Goal: Task Accomplishment & Management: Use online tool/utility

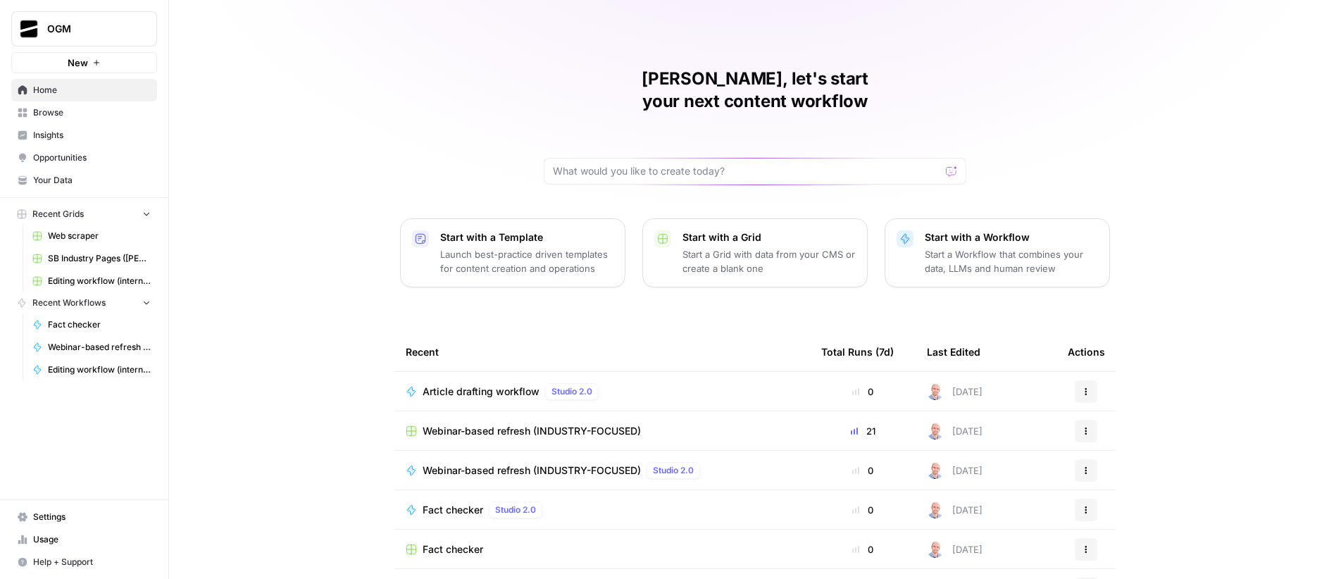
click at [66, 178] on span "Your Data" at bounding box center [92, 180] width 118 height 13
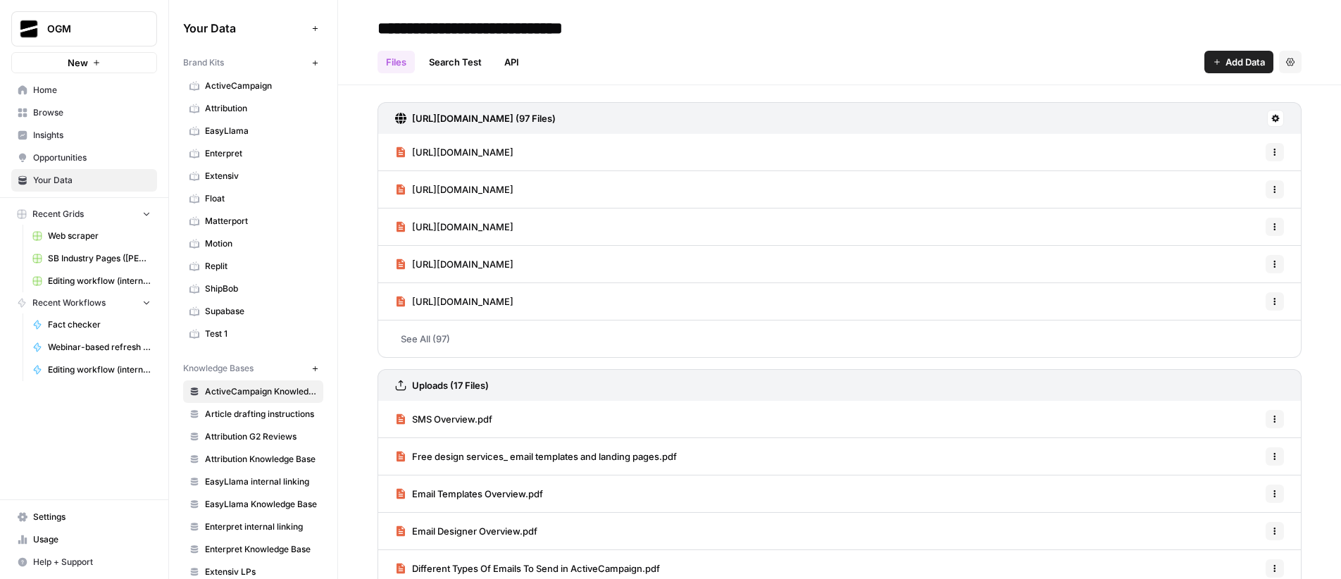
click at [60, 94] on span "Home" at bounding box center [92, 90] width 118 height 13
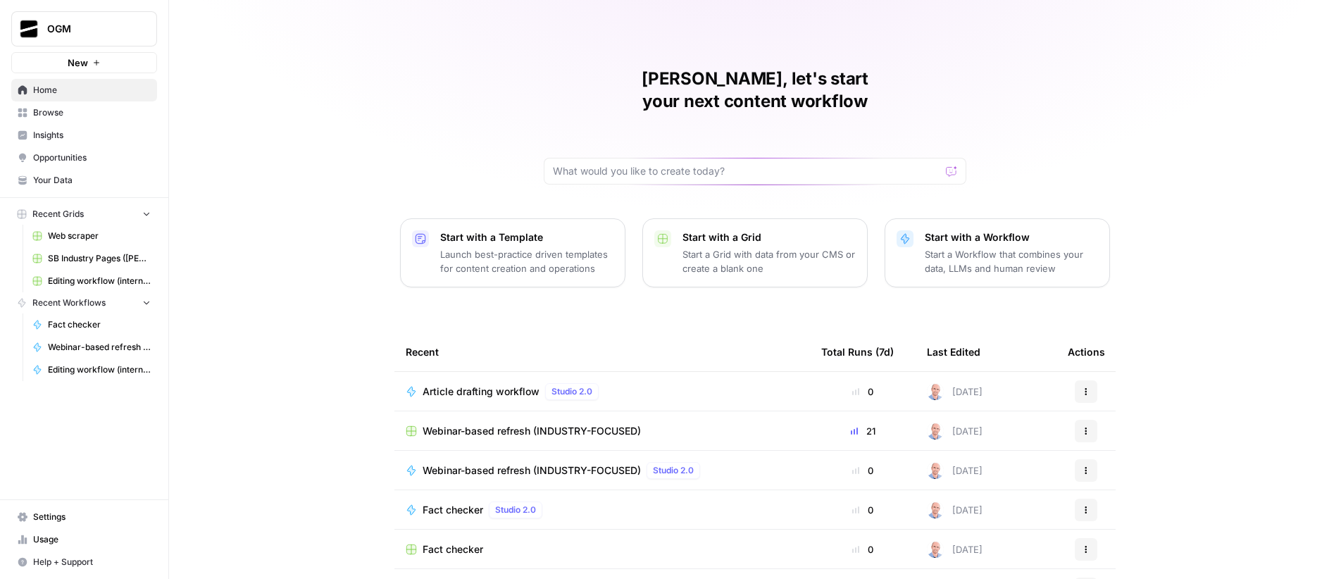
click at [73, 110] on span "Browse" at bounding box center [92, 112] width 118 height 13
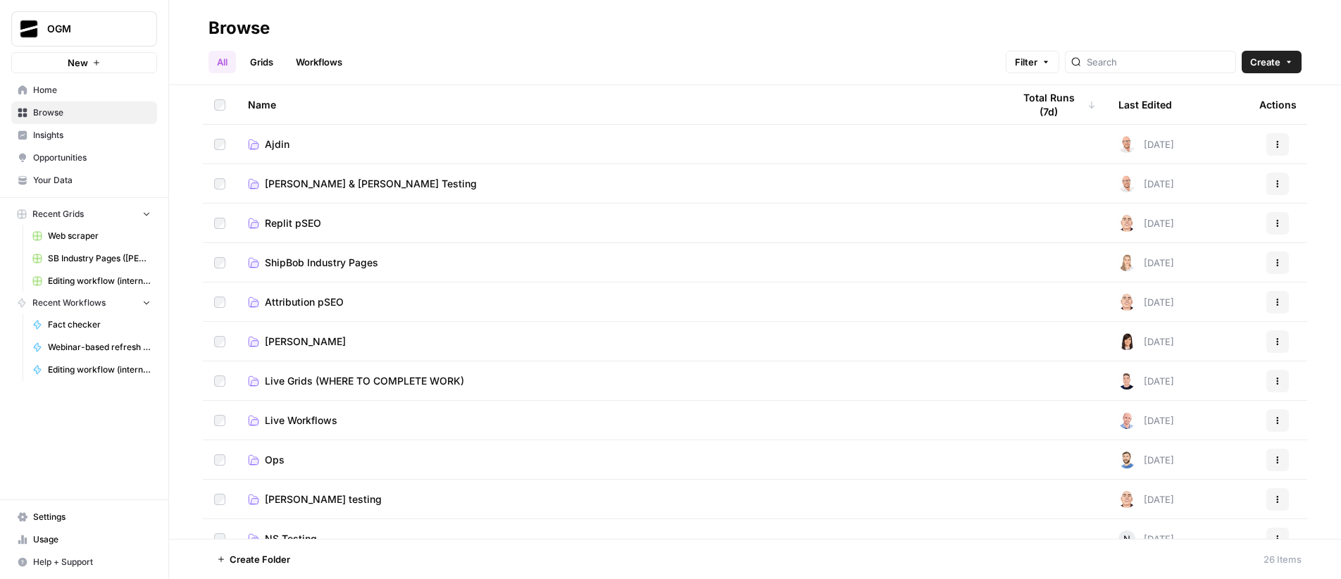
click at [275, 146] on span "Ajdin" at bounding box center [277, 144] width 25 height 14
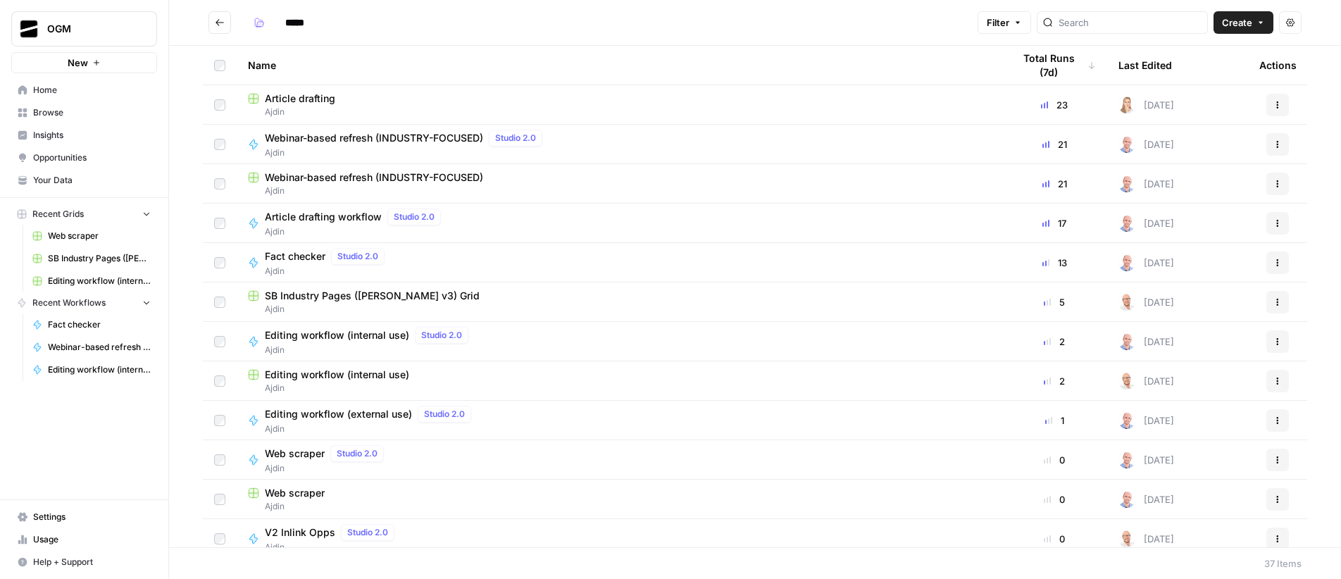
click at [308, 97] on span "Article drafting" at bounding box center [300, 99] width 70 height 14
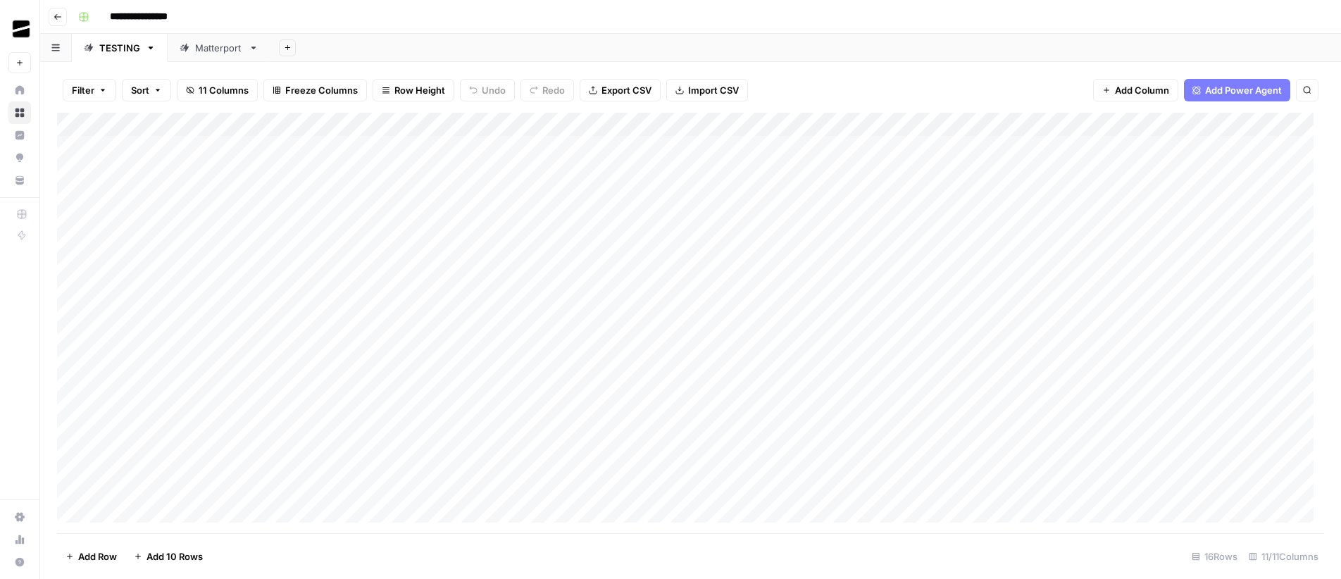
click at [57, 22] on button "Go back" at bounding box center [58, 17] width 18 height 18
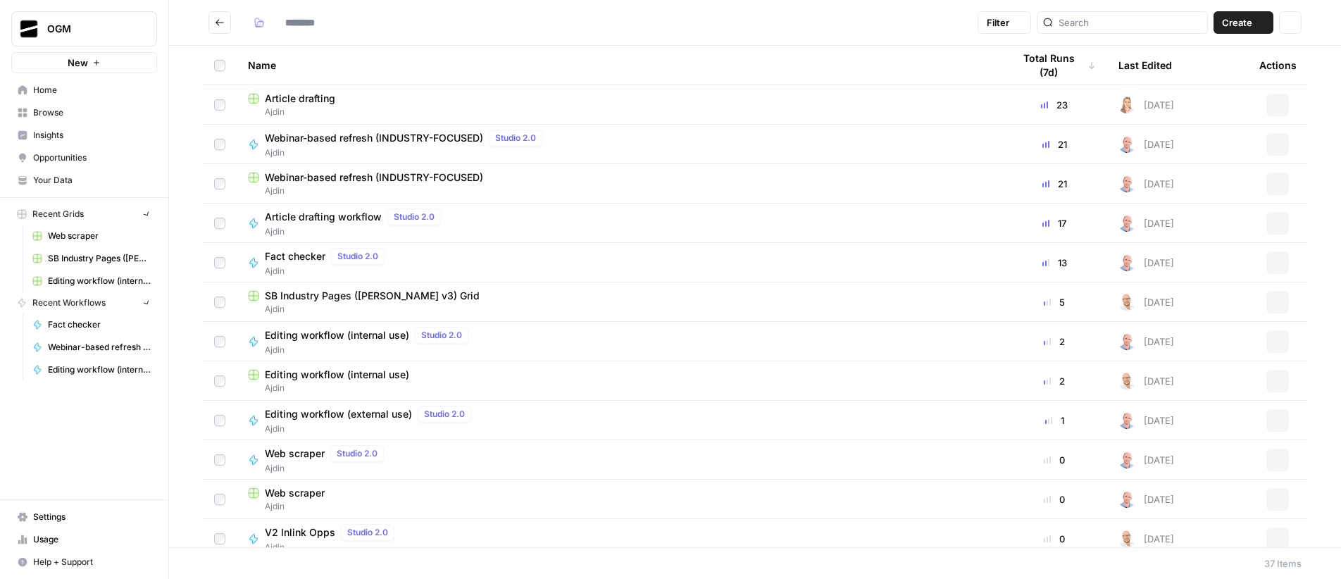
type input "*****"
click at [322, 215] on span "Article drafting workflow" at bounding box center [323, 217] width 117 height 14
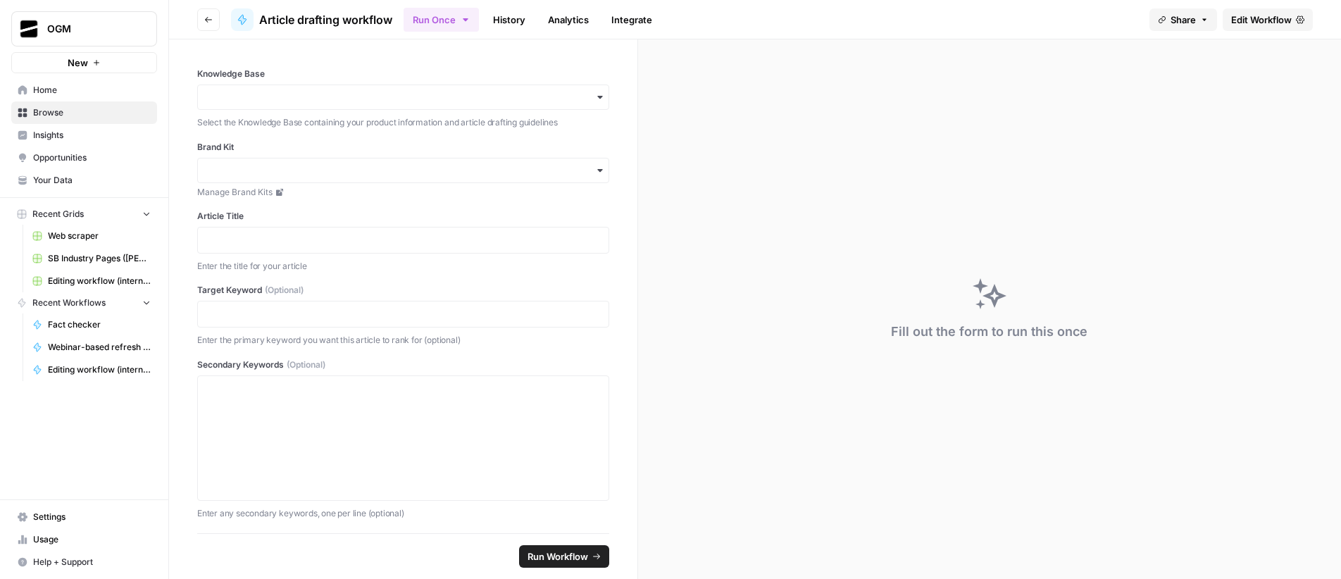
click at [1260, 18] on span "Edit Workflow" at bounding box center [1261, 20] width 61 height 14
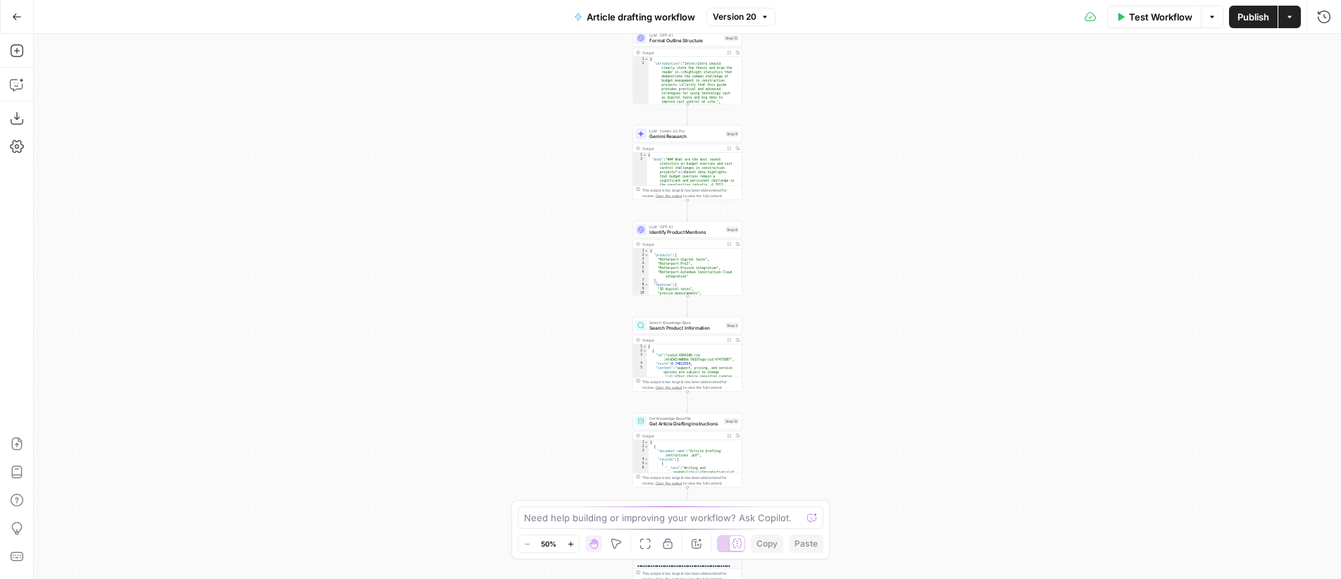
click at [848, 213] on div "Workflow Set Inputs Inputs LLM · GPT-4.1 Generate Research Questions Step 1 Out…" at bounding box center [687, 306] width 1307 height 545
click at [972, 136] on div "Workflow Set Inputs Inputs LLM · GPT-4.1 Generate Research Questions Step 1 Out…" at bounding box center [687, 306] width 1307 height 545
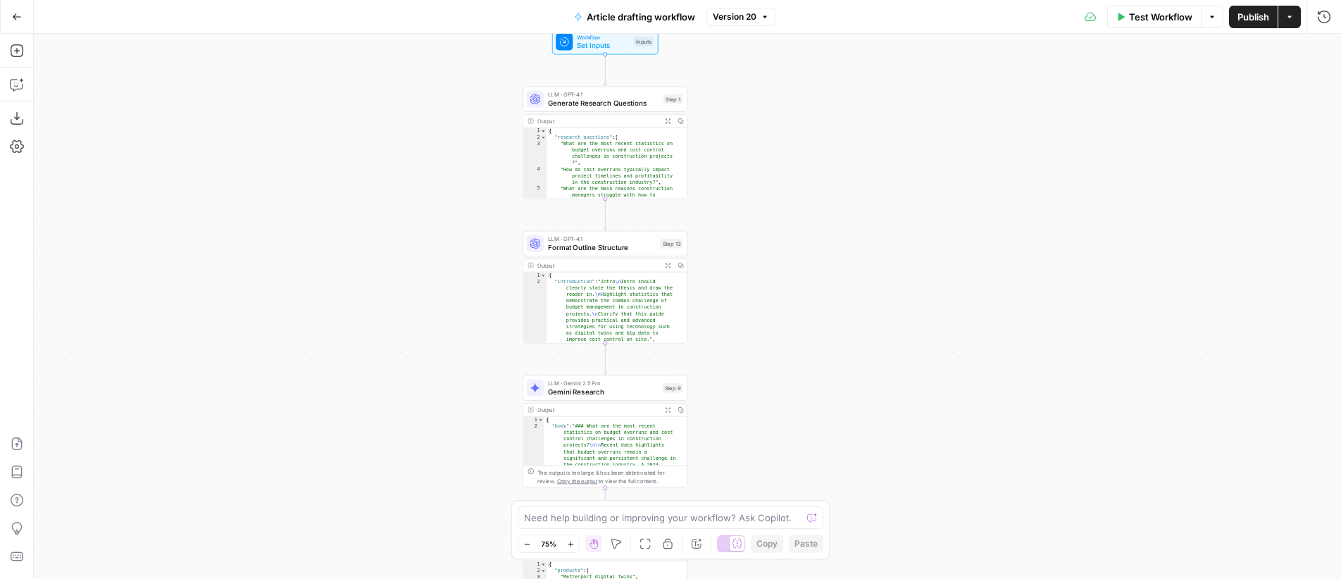
click at [18, 18] on icon "button" at bounding box center [17, 17] width 10 height 10
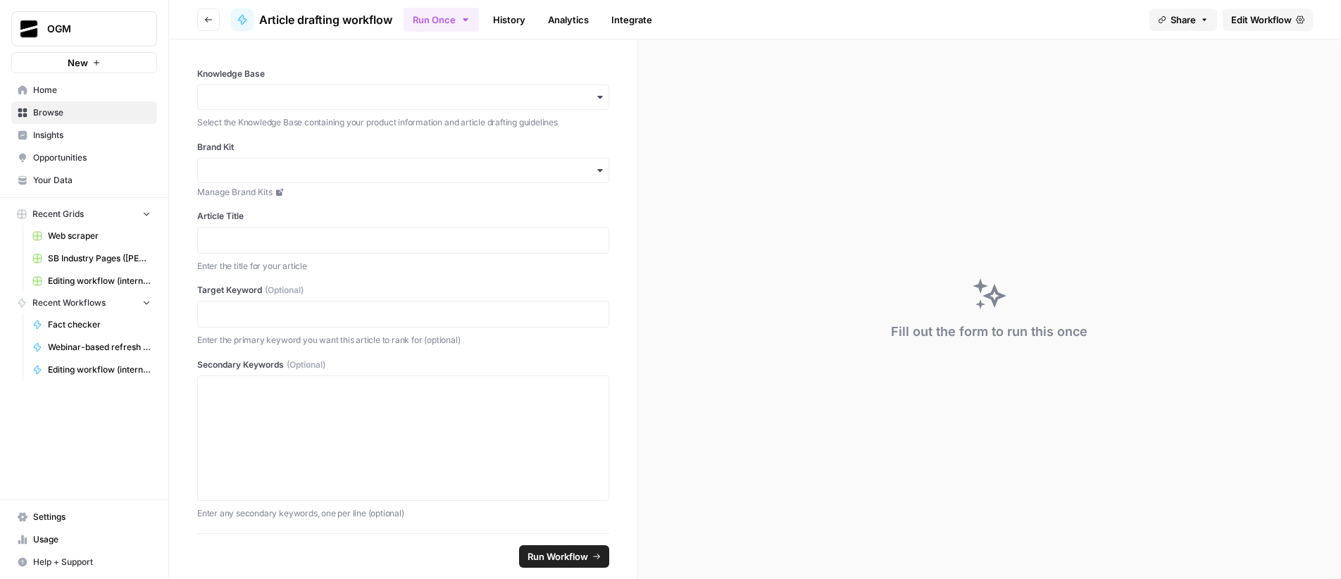
click at [83, 176] on span "Your Data" at bounding box center [92, 180] width 118 height 13
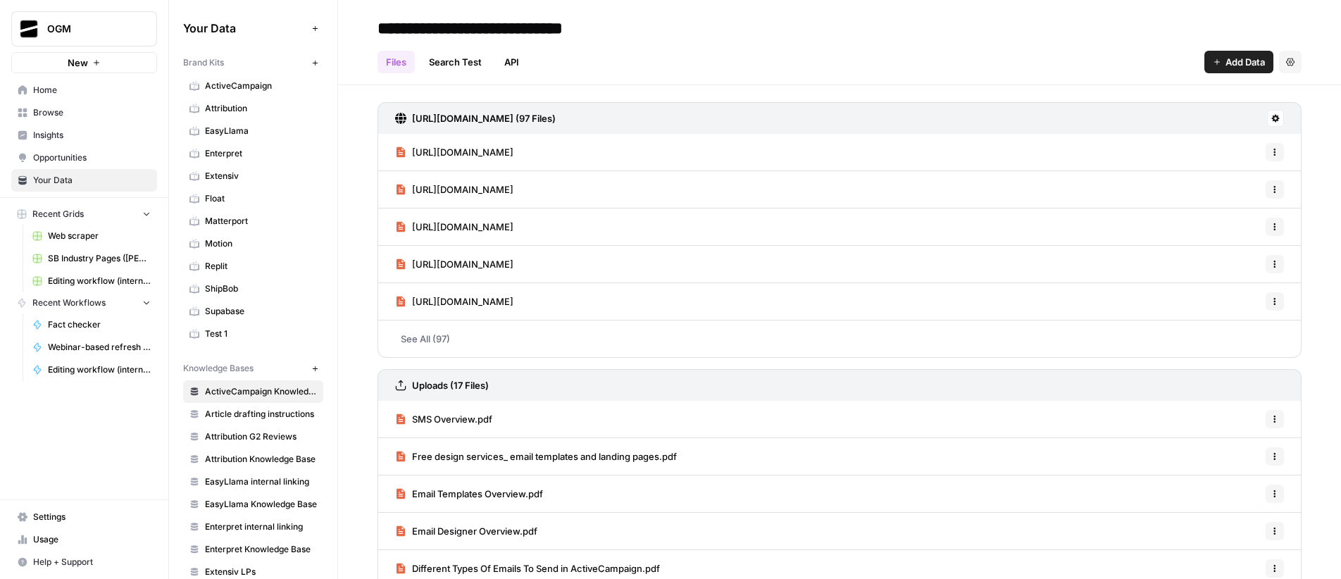
click at [70, 113] on span "Browse" at bounding box center [92, 112] width 118 height 13
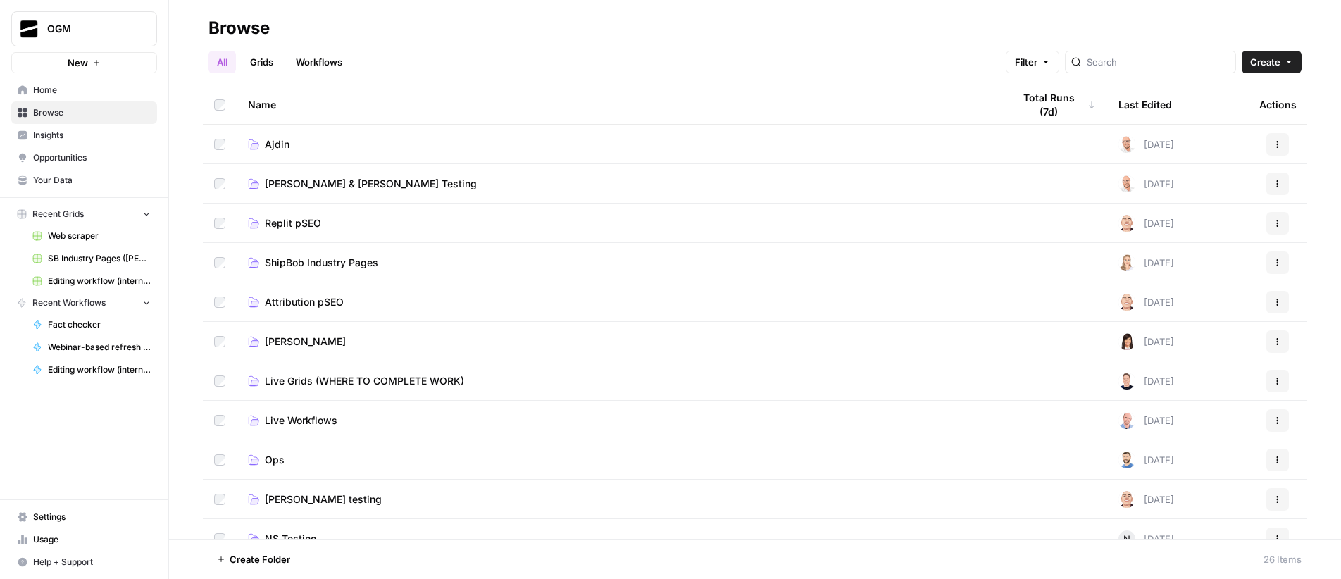
click at [277, 142] on span "Ajdin" at bounding box center [277, 144] width 25 height 14
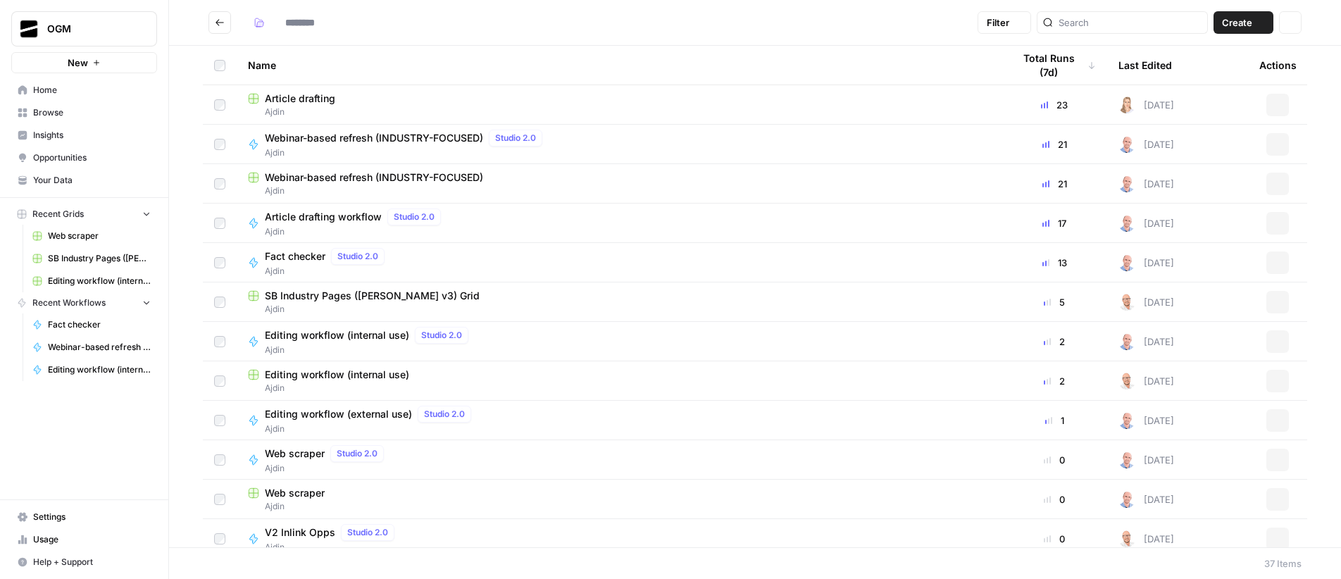
type input "*****"
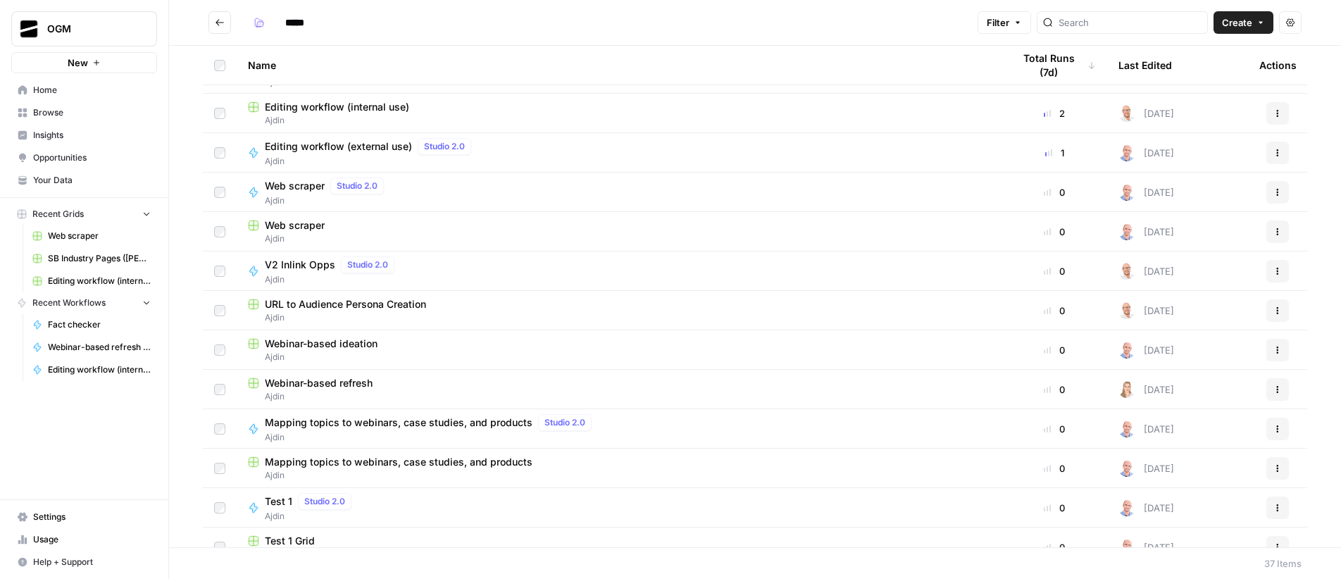
scroll to position [265, 0]
click at [71, 177] on span "Your Data" at bounding box center [92, 180] width 118 height 13
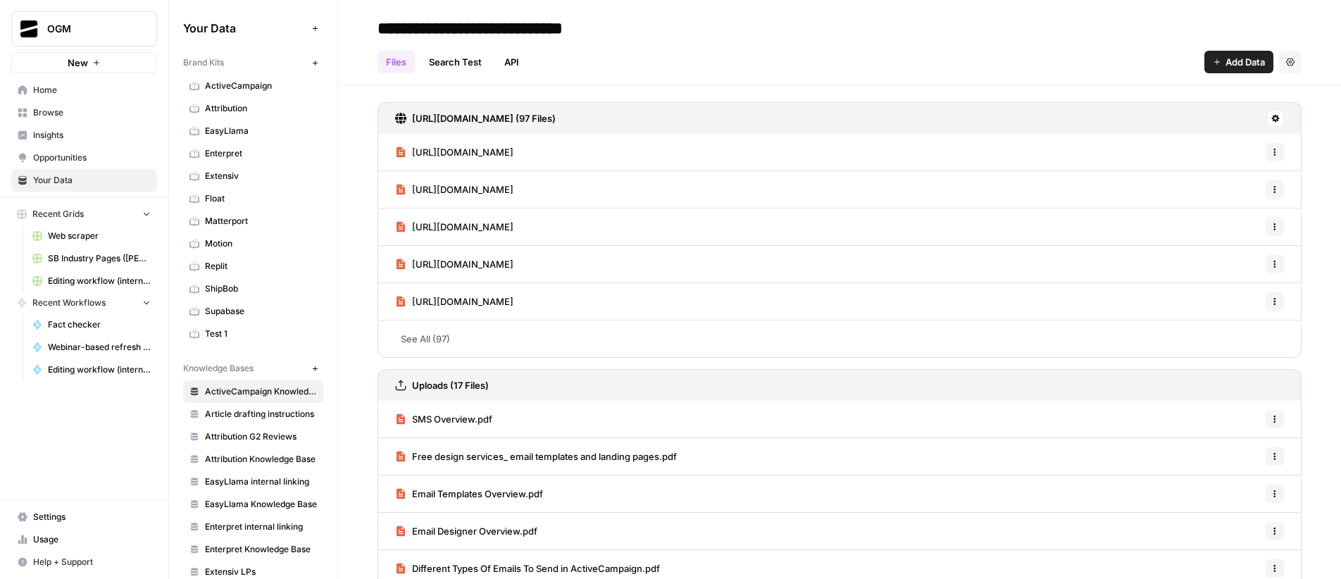
click at [309, 20] on button "Add Data" at bounding box center [314, 28] width 17 height 17
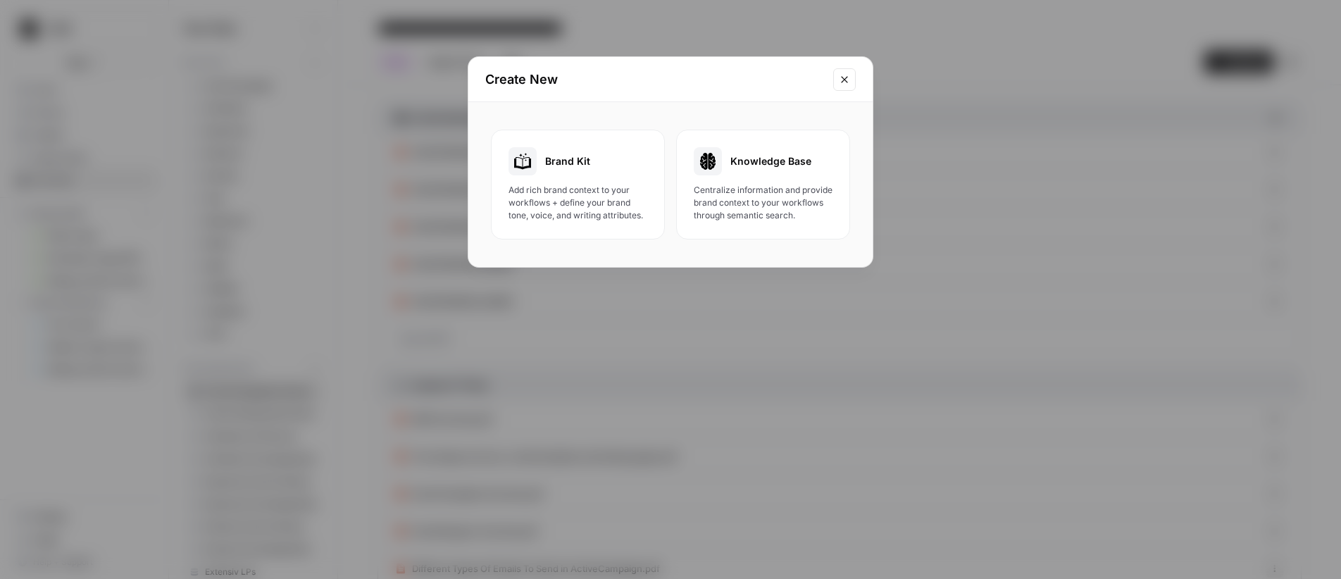
click at [784, 22] on div "Create New Brand Kit Add rich brand context to your workflows + define your bra…" at bounding box center [670, 289] width 1341 height 579
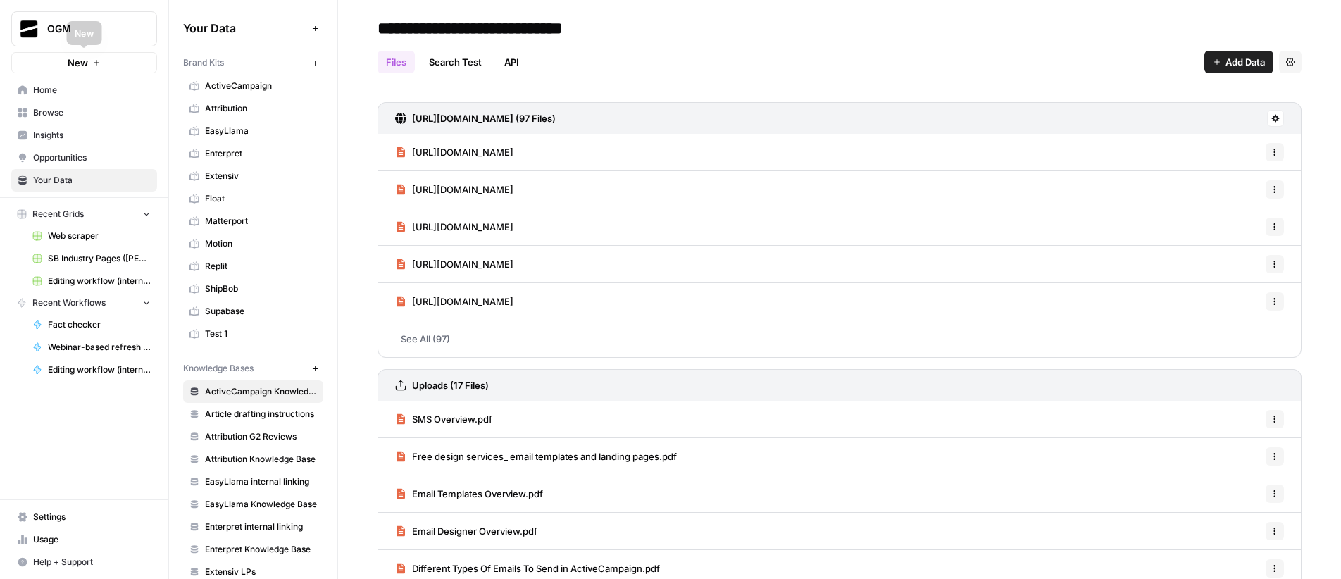
click at [86, 54] on button "New" at bounding box center [84, 62] width 146 height 21
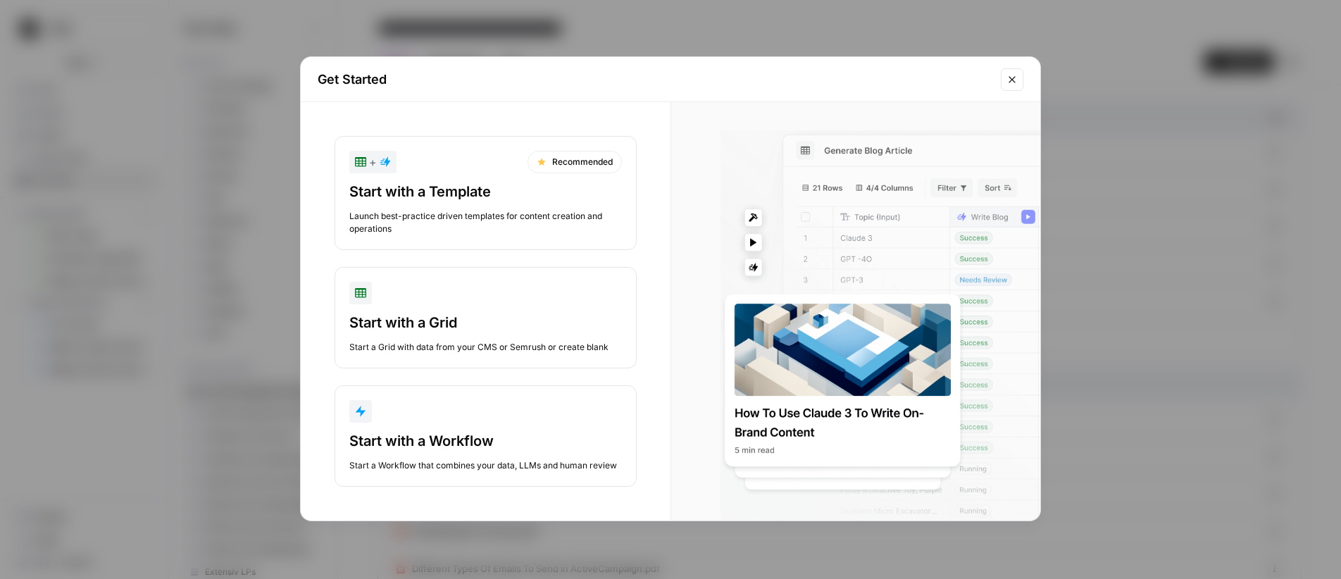
click at [631, 22] on div "Get Started + Recommended Start with a Template Launch best-practice driven tem…" at bounding box center [670, 289] width 1341 height 579
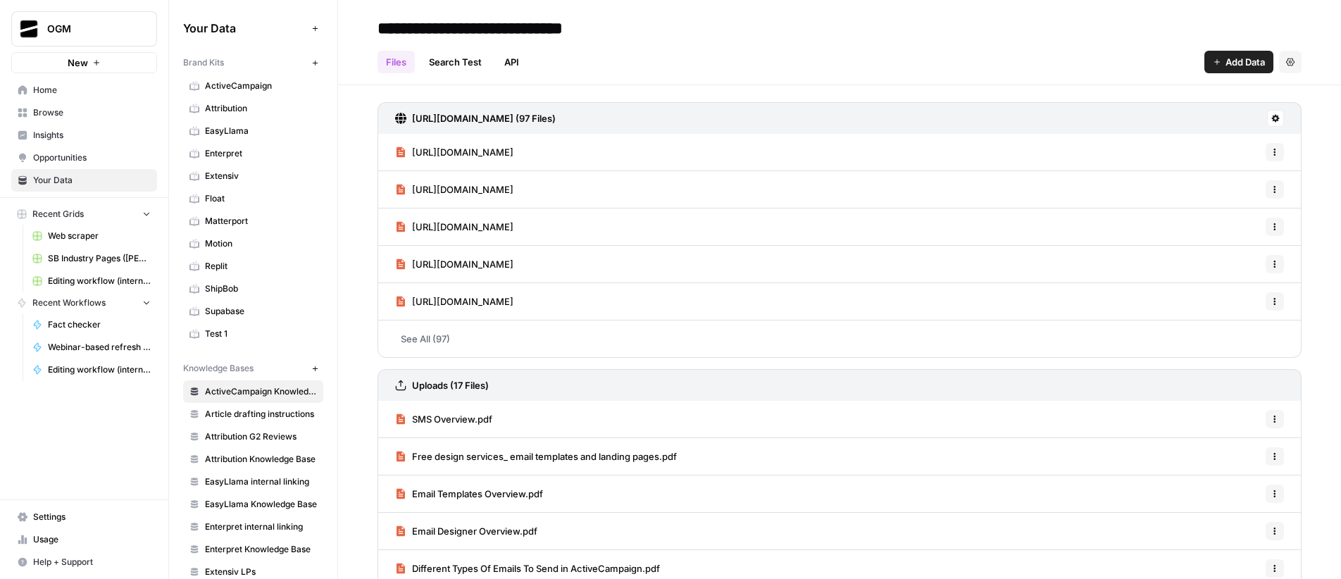
click at [1225, 56] on span "Add Data" at bounding box center [1244, 62] width 39 height 14
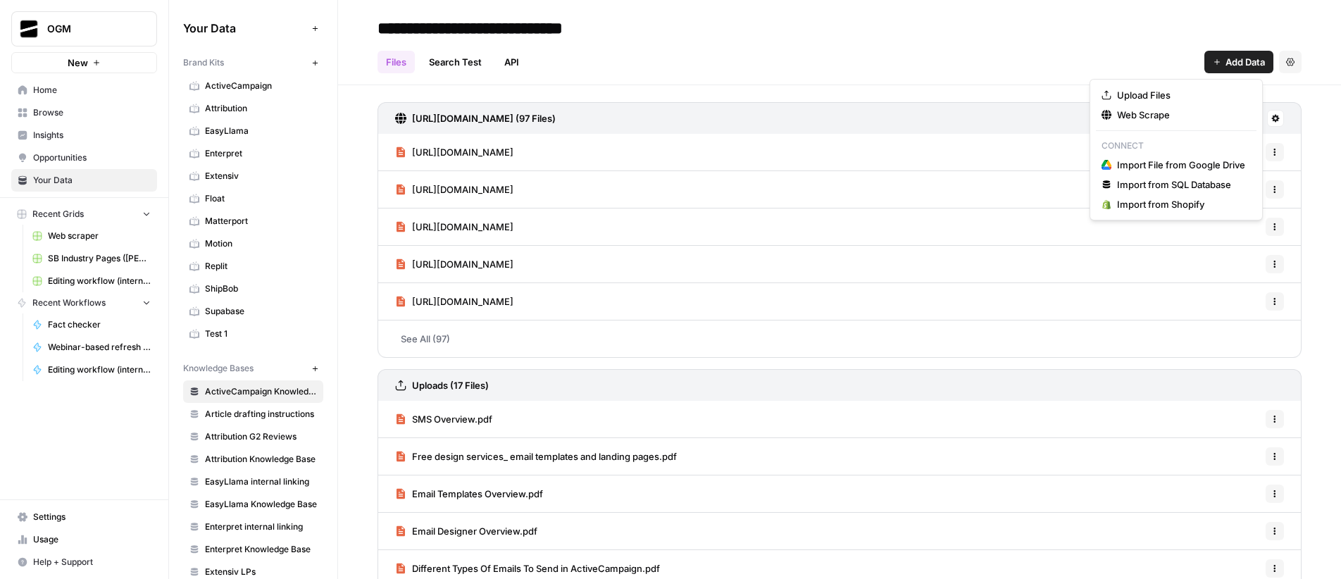
click at [80, 539] on span "Usage" at bounding box center [92, 539] width 118 height 13
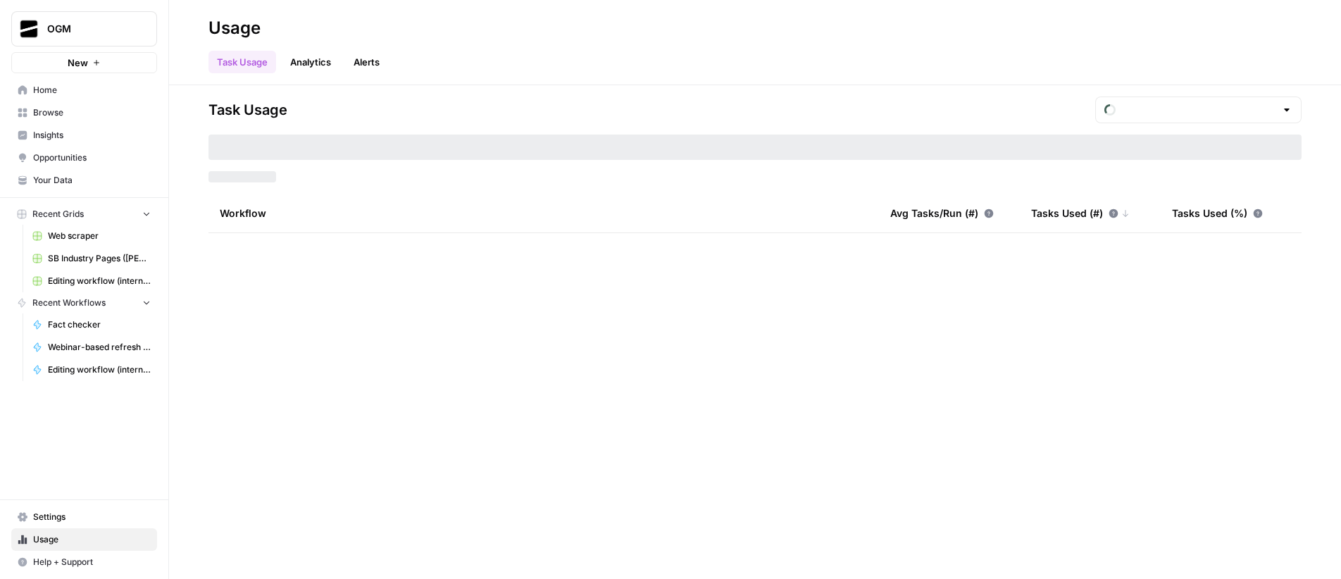
type input "September Tasks"
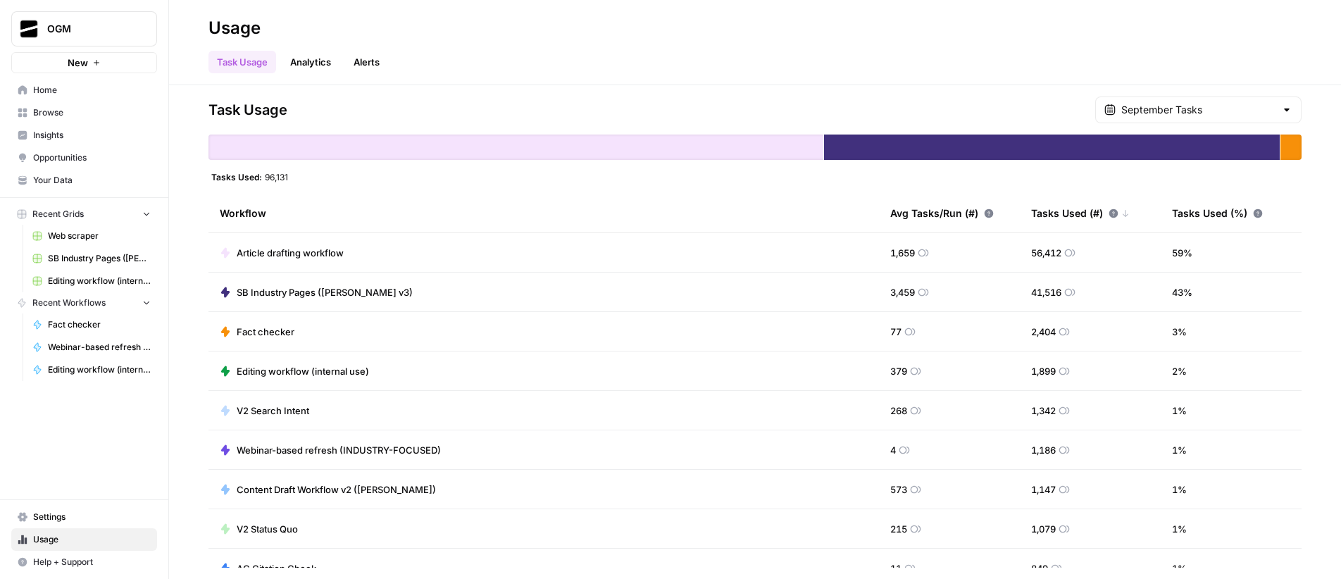
click at [69, 135] on span "Insights" at bounding box center [92, 135] width 118 height 13
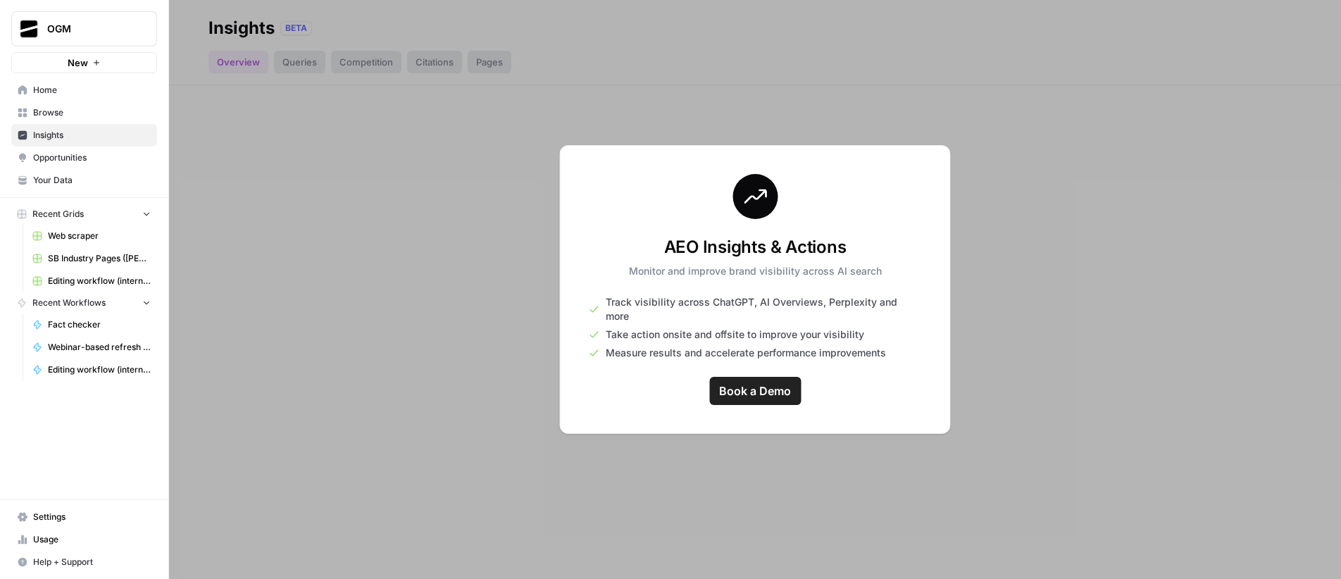
click at [75, 160] on span "Opportunities" at bounding box center [92, 157] width 118 height 13
click at [73, 136] on span "Insights" at bounding box center [92, 135] width 118 height 13
click at [69, 113] on span "Browse" at bounding box center [92, 112] width 118 height 13
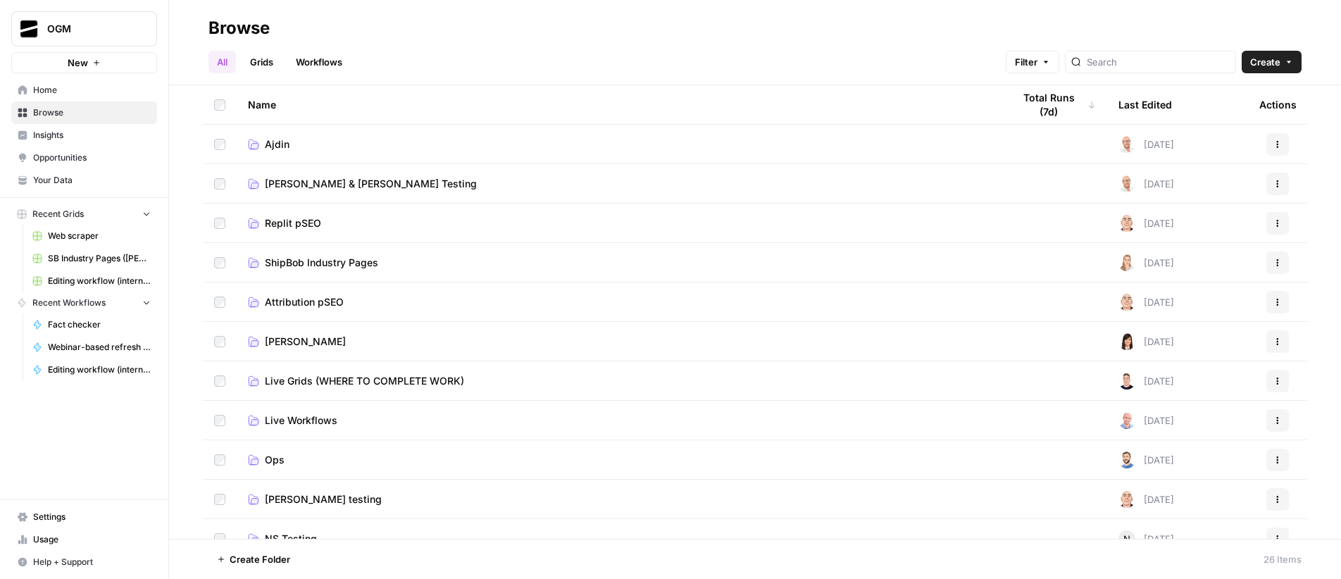
click at [1262, 61] on span "Create" at bounding box center [1265, 62] width 30 height 14
click at [883, 30] on div "Browse" at bounding box center [754, 28] width 1093 height 23
click at [103, 156] on span "Opportunities" at bounding box center [92, 157] width 118 height 13
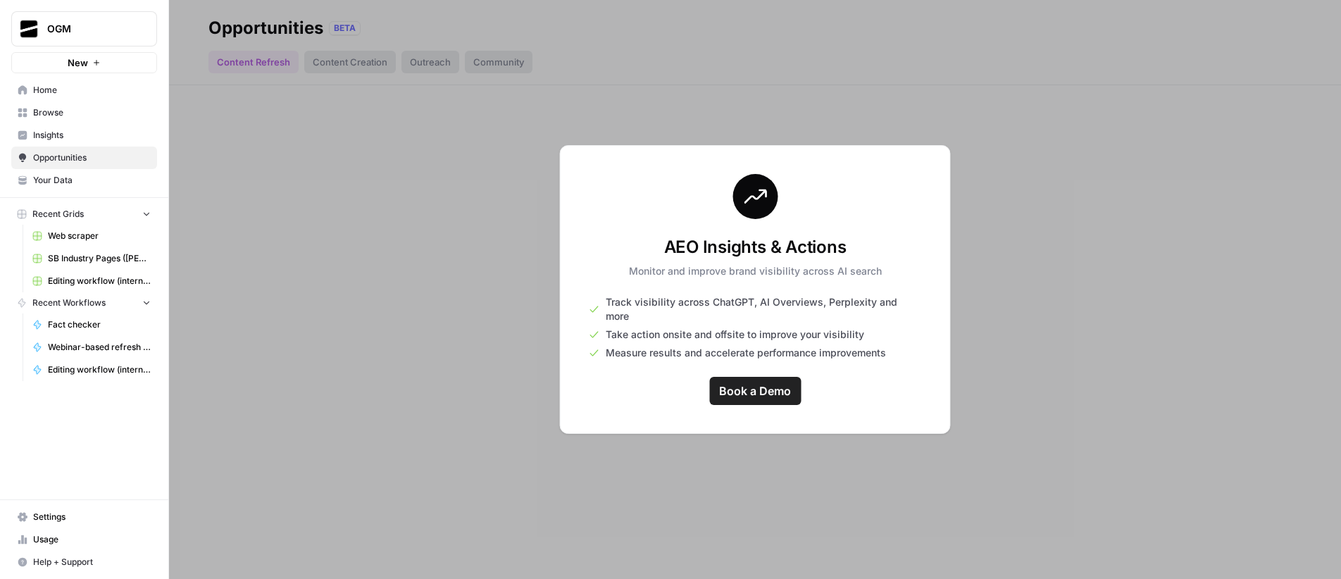
click at [72, 177] on span "Your Data" at bounding box center [92, 180] width 118 height 13
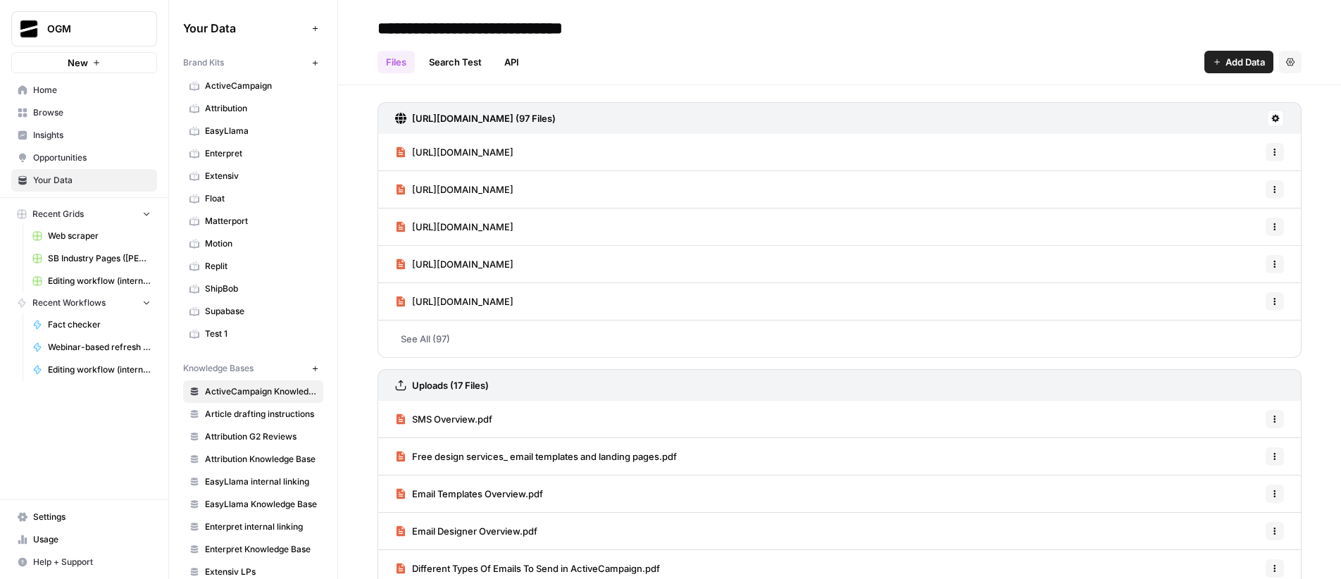
click at [68, 512] on span "Settings" at bounding box center [92, 516] width 118 height 13
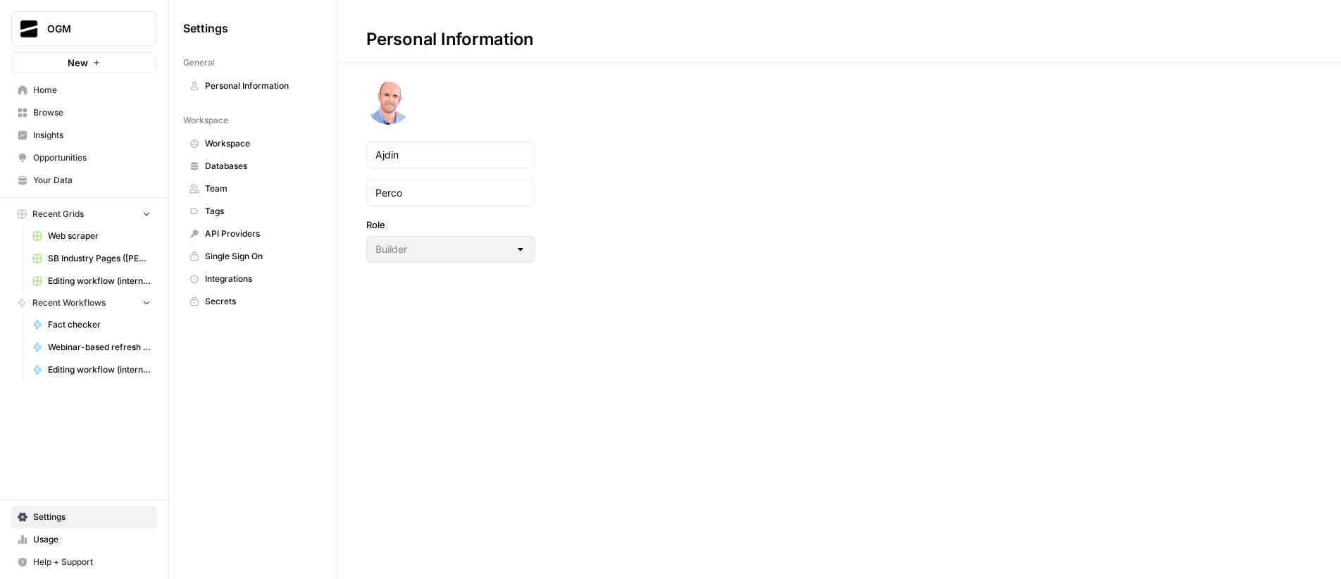
click at [265, 170] on span "Databases" at bounding box center [261, 166] width 112 height 13
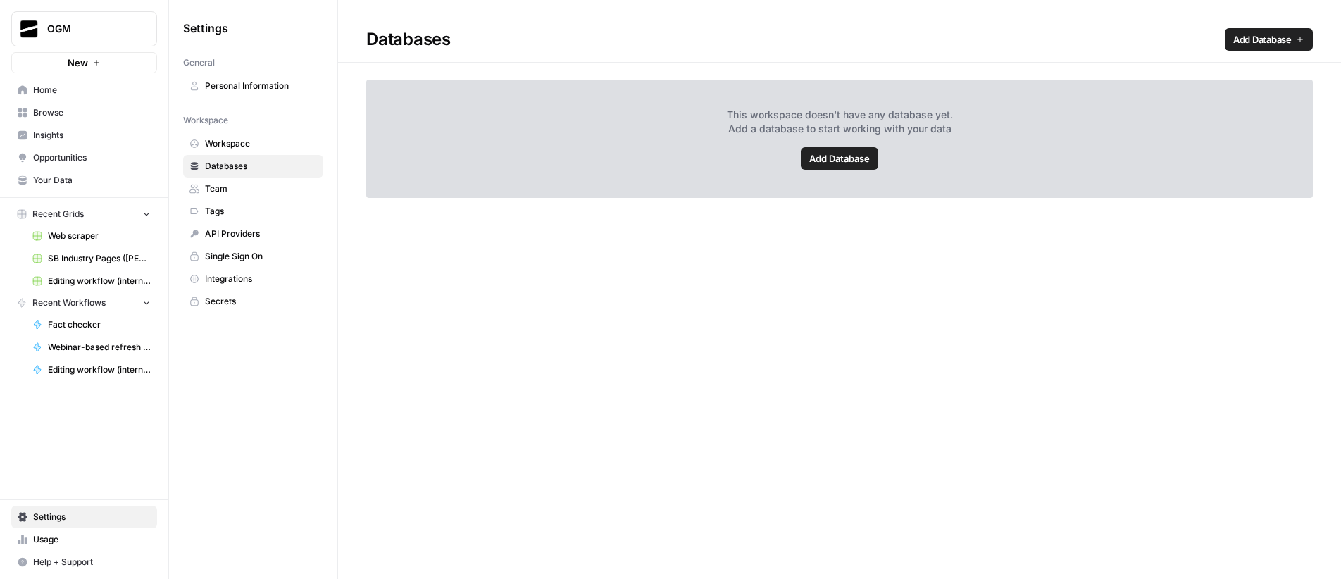
click at [425, 39] on div "Databases Add Database" at bounding box center [839, 39] width 1003 height 23
click at [851, 160] on span "Add Database" at bounding box center [839, 158] width 61 height 14
click at [65, 90] on span "Home" at bounding box center [92, 90] width 118 height 13
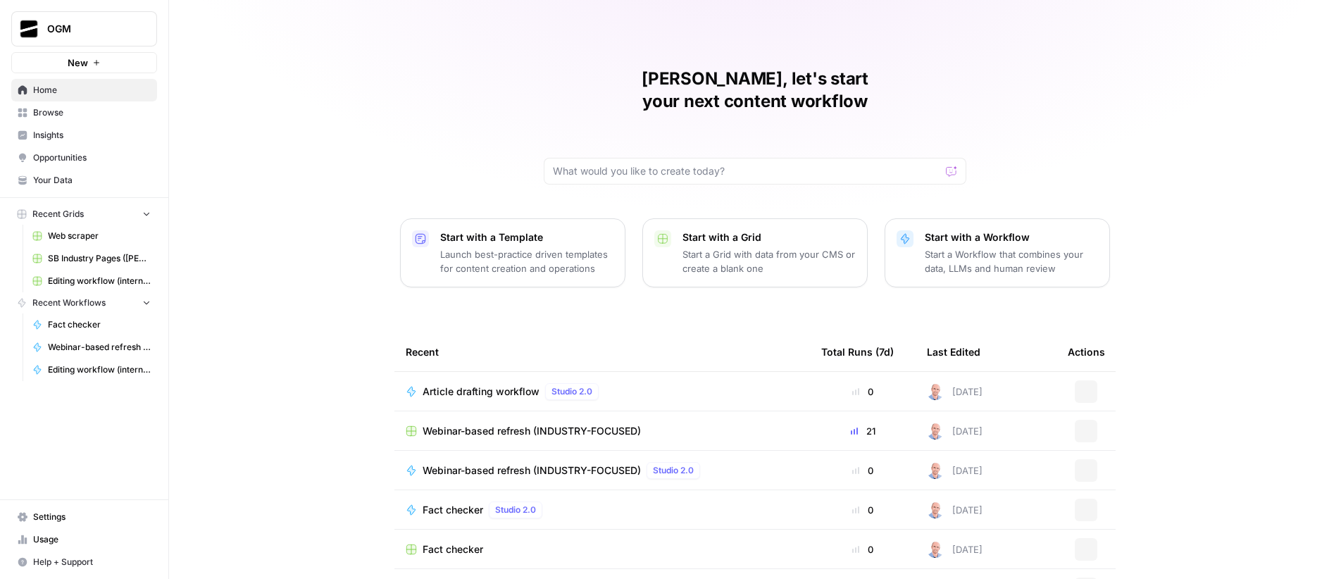
click at [74, 180] on span "Your Data" at bounding box center [92, 180] width 118 height 13
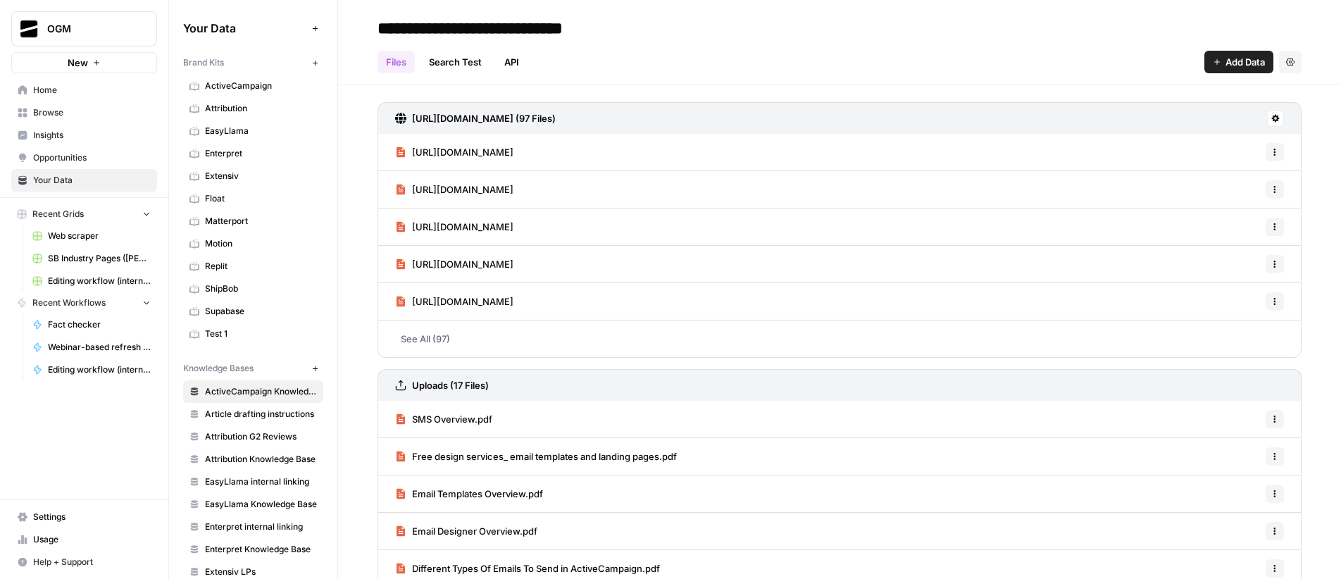
click at [1225, 64] on span "Add Data" at bounding box center [1244, 62] width 39 height 14
click at [825, 117] on div "https://www.activecampaign.com/sitemaps-1-section-pages-1-sitemap.xml (97 Files)" at bounding box center [839, 118] width 924 height 32
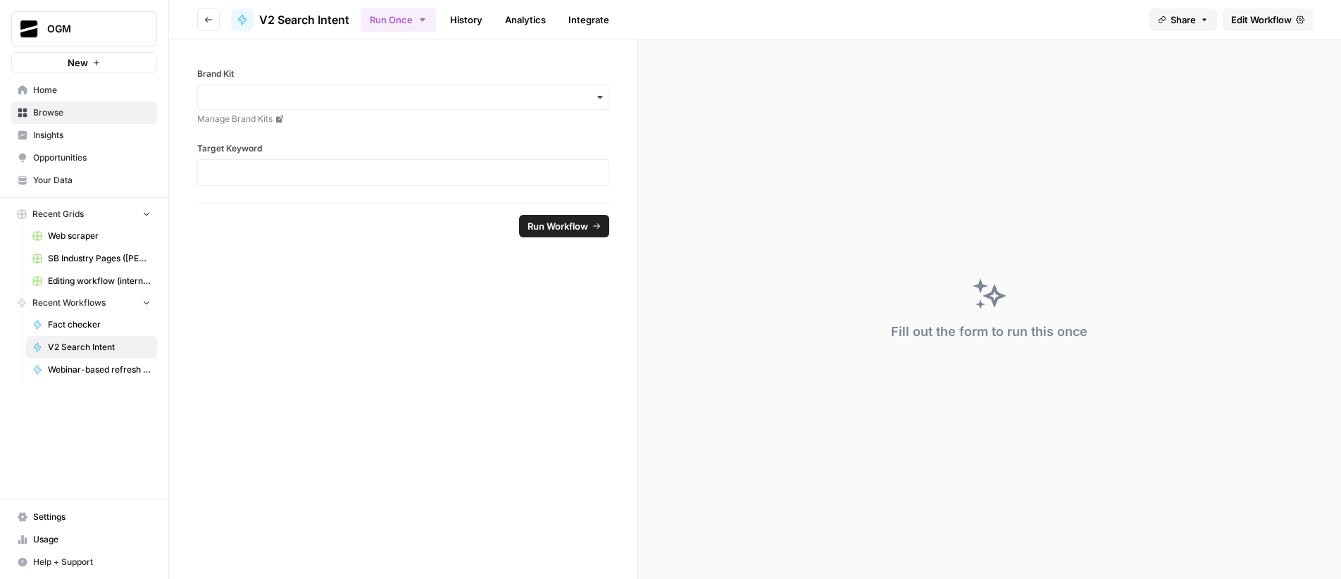
click at [1262, 17] on span "Edit Workflow" at bounding box center [1261, 20] width 61 height 14
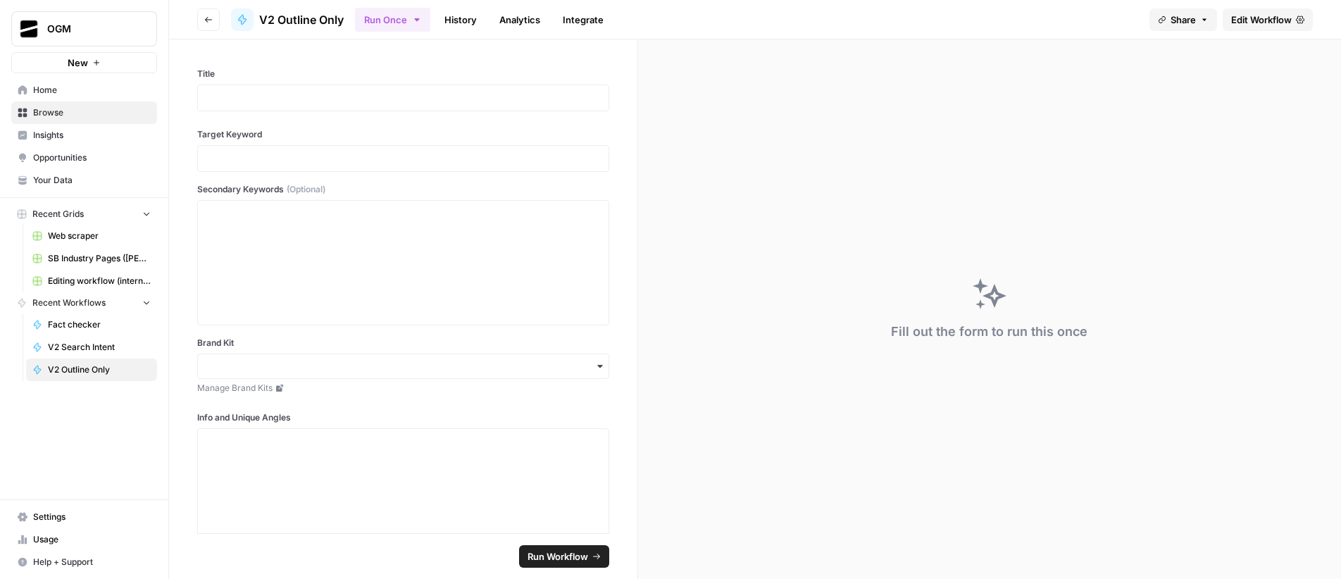
click at [1257, 19] on span "Edit Workflow" at bounding box center [1261, 20] width 61 height 14
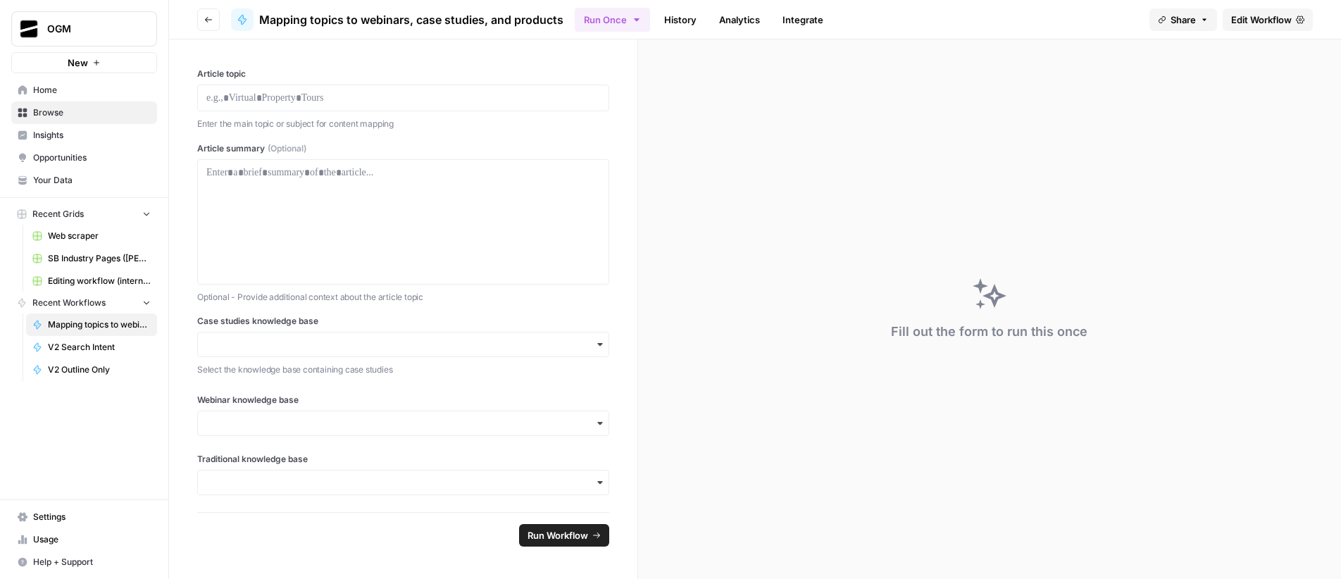
click at [1257, 16] on span "Edit Workflow" at bounding box center [1261, 20] width 61 height 14
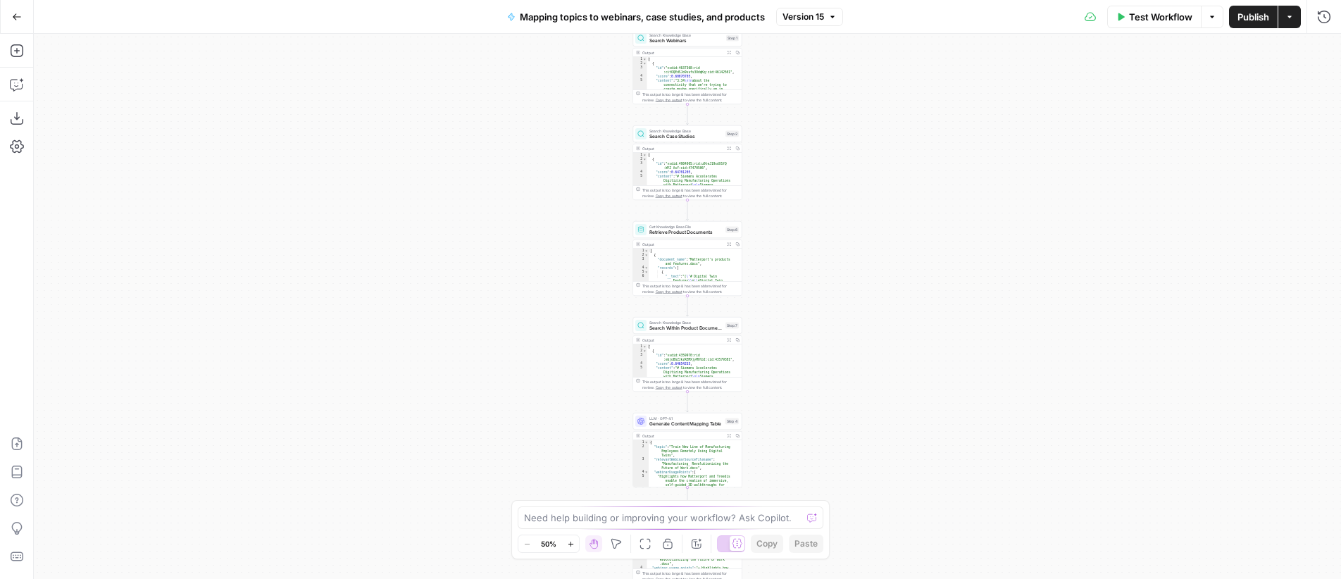
click at [816, 162] on div "Workflow Set Inputs Inputs Search Knowledge Base Search Webinars Step 1 Output …" at bounding box center [687, 306] width 1307 height 545
click at [951, 174] on div "Workflow Set Inputs Inputs Search Knowledge Base Search Webinars Step 1 Output …" at bounding box center [687, 306] width 1307 height 545
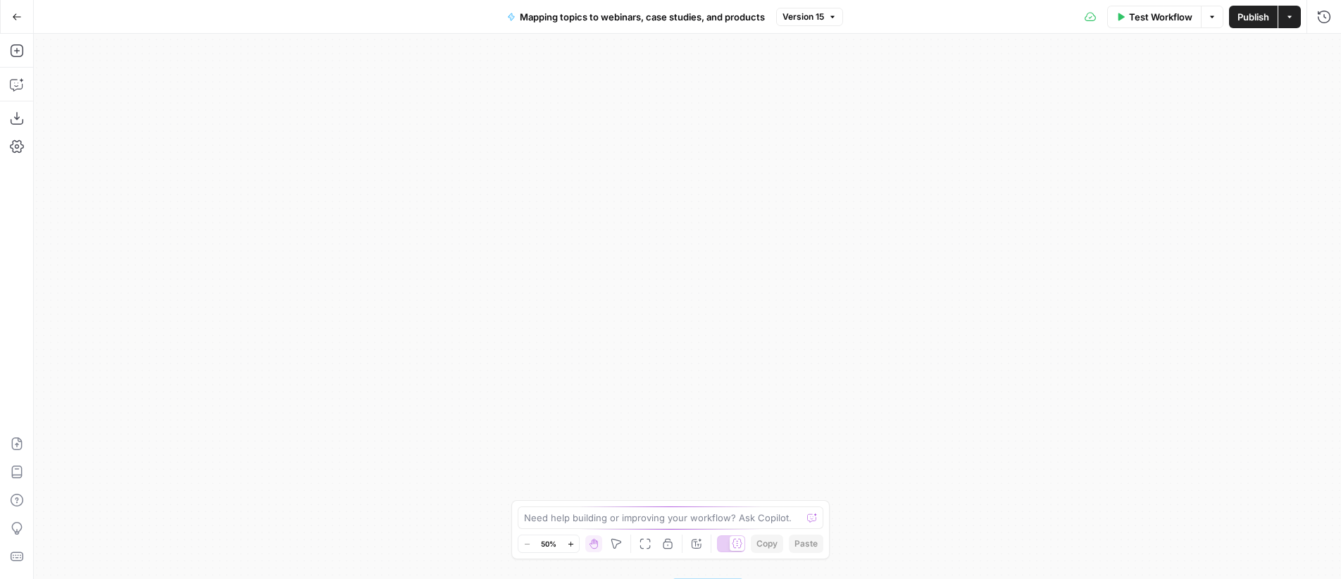
drag, startPoint x: 841, startPoint y: 157, endPoint x: 905, endPoint y: 68, distance: 109.0
click at [910, 56] on div "Workflow Set Inputs Inputs Search Knowledge Base Search Webinars Step 1 Output …" at bounding box center [687, 306] width 1307 height 545
drag, startPoint x: 748, startPoint y: 203, endPoint x: 898, endPoint y: 249, distance: 156.6
click at [782, 127] on div "Workflow Set Inputs Inputs Search Knowledge Base Search Webinars Step 1 Output …" at bounding box center [687, 306] width 1307 height 545
drag, startPoint x: 951, startPoint y: 288, endPoint x: 877, endPoint y: 196, distance: 118.2
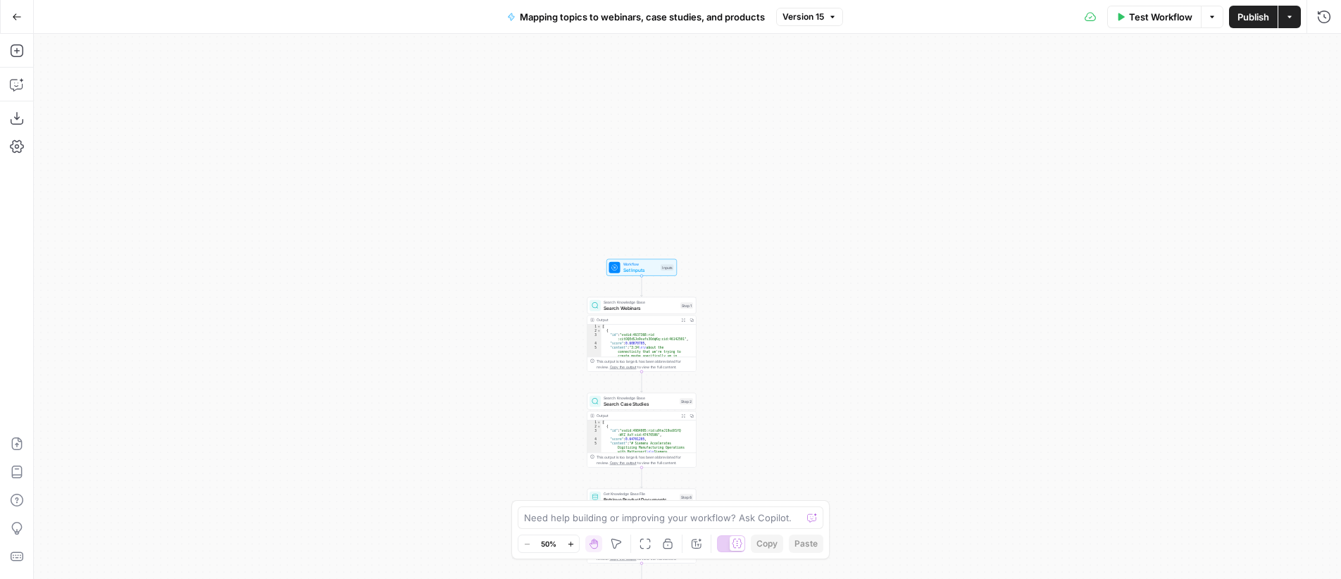
click at [836, 153] on div "Workflow Set Inputs Inputs Search Knowledge Base Search Webinars Step 1 Output …" at bounding box center [687, 306] width 1307 height 545
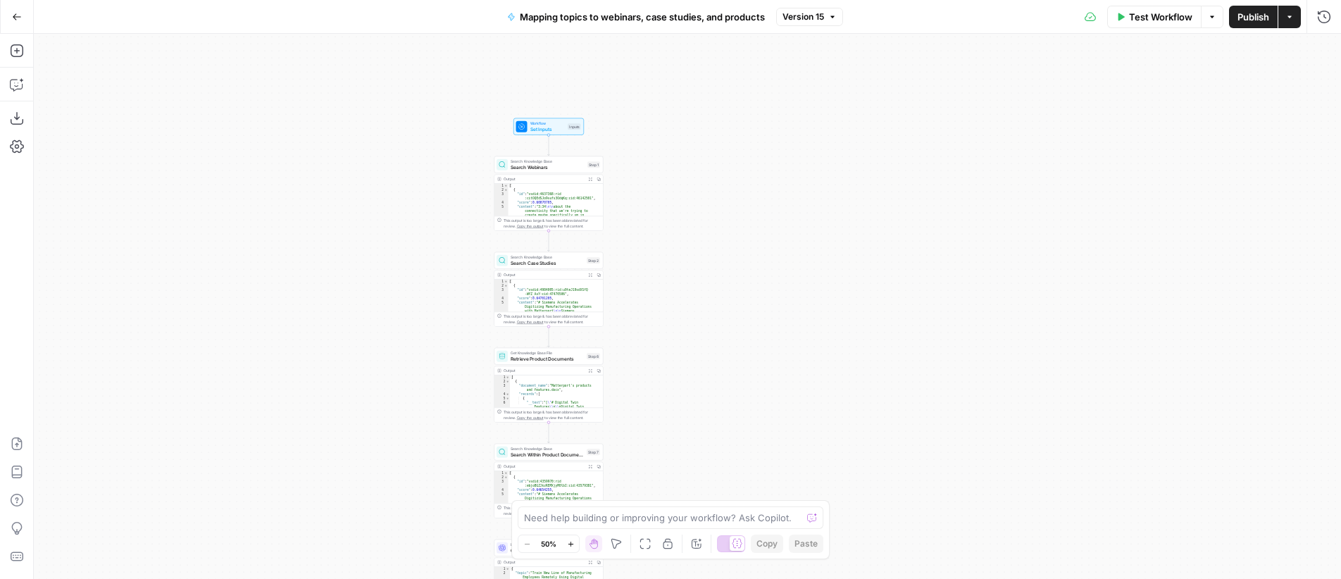
drag, startPoint x: 942, startPoint y: 262, endPoint x: 908, endPoint y: 215, distance: 58.0
click at [920, 205] on div "Workflow Set Inputs Inputs Search Knowledge Base Search Webinars Step 1 Output …" at bounding box center [687, 306] width 1307 height 545
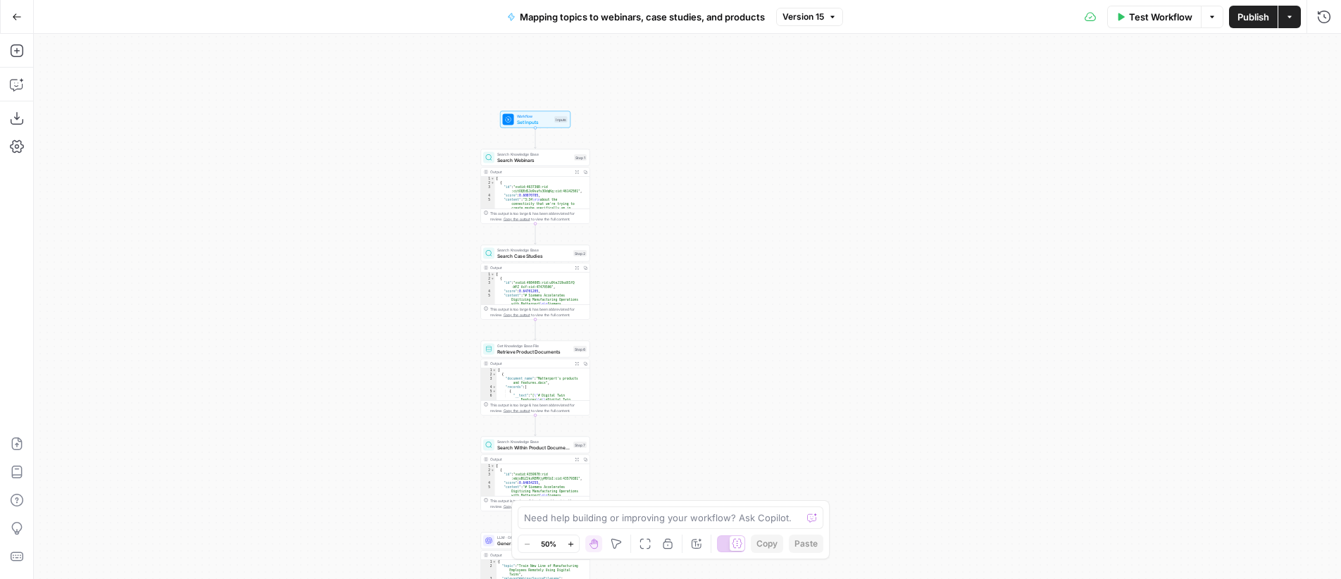
click at [586, 15] on span "Mapping topics to webinars, case studies, and products" at bounding box center [642, 17] width 245 height 14
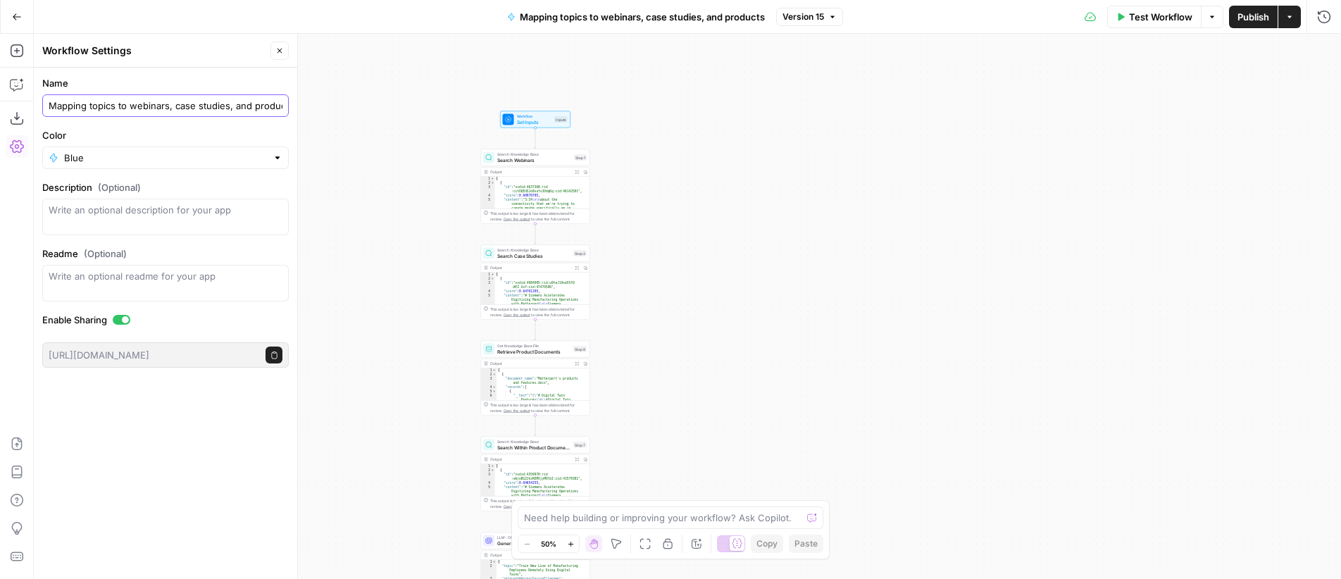
click at [194, 107] on input "Mapping topics to webinars, case studies, and products" at bounding box center [166, 106] width 234 height 14
